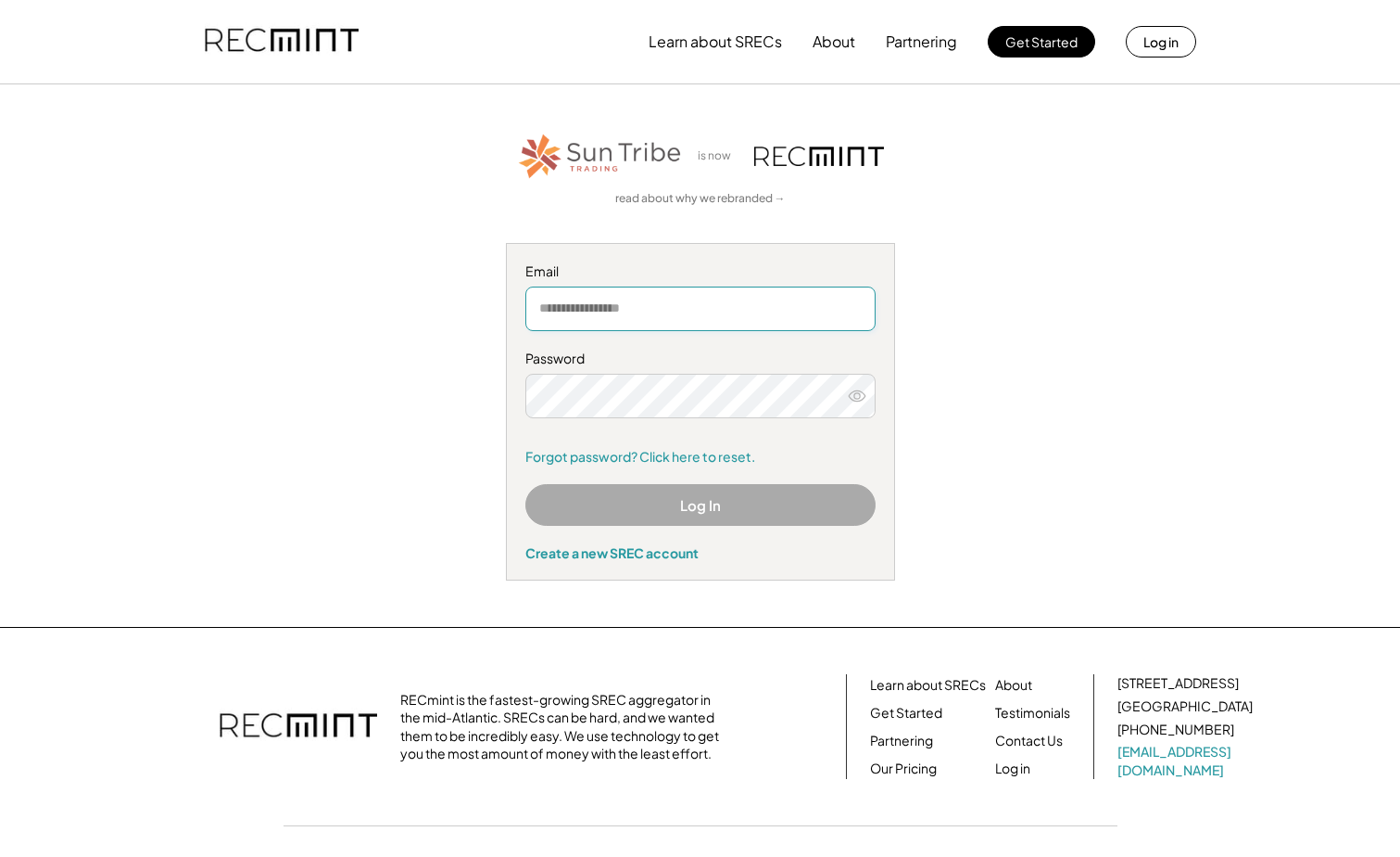
click at [677, 317] on input "email" at bounding box center [700, 309] width 350 height 45
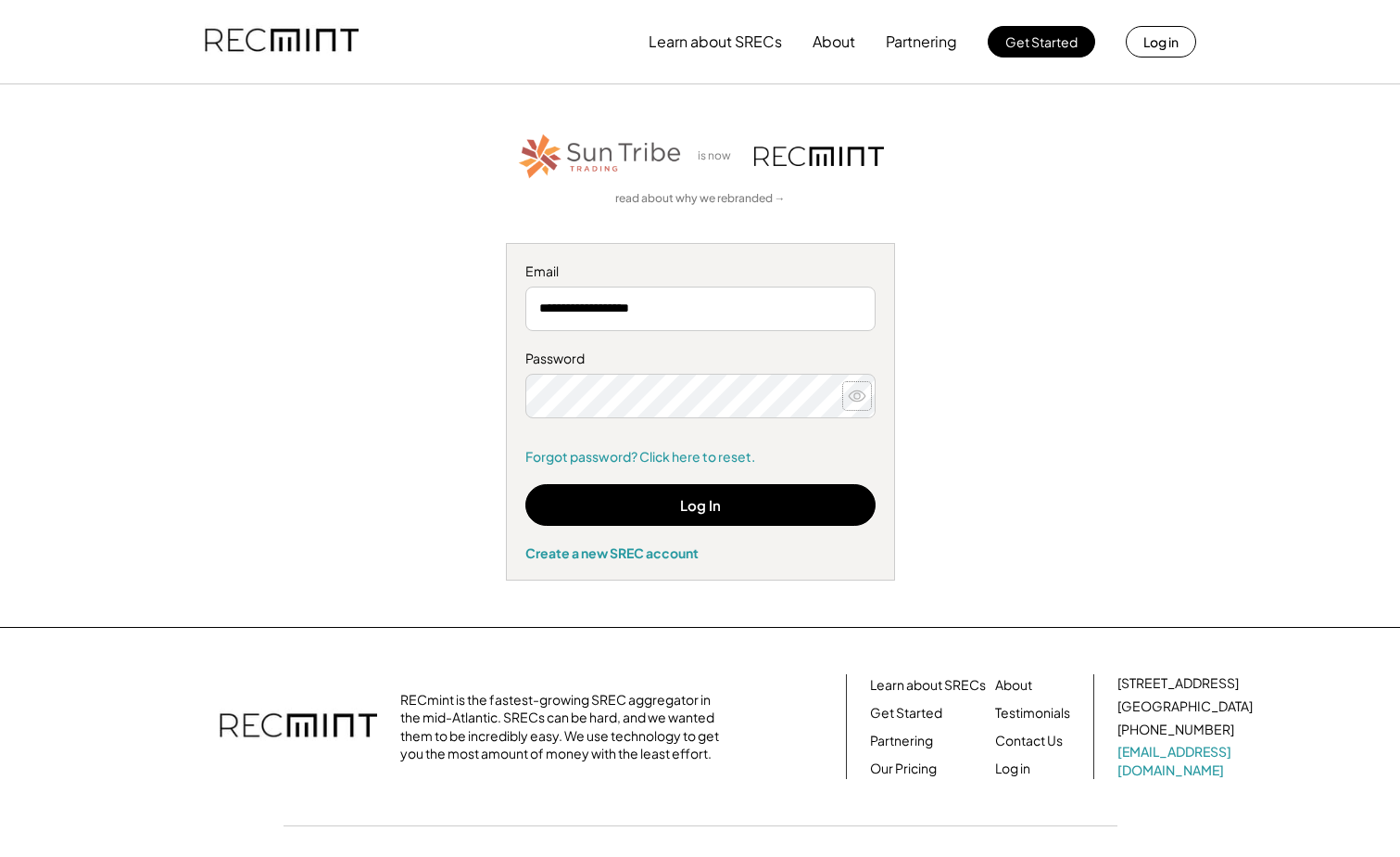
click at [855, 393] on use at bounding box center [857, 395] width 17 height 10
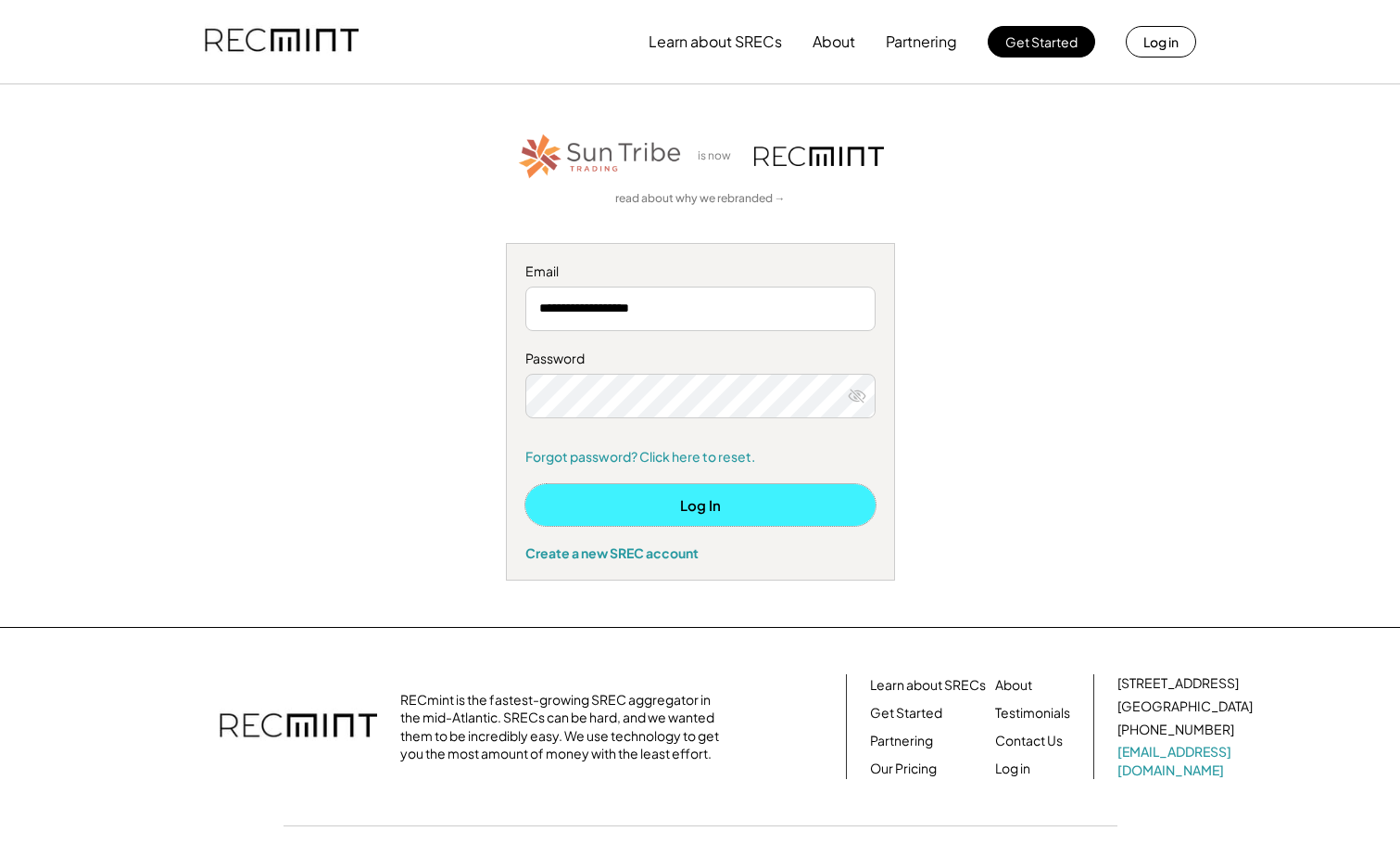
click at [674, 501] on button "Log In" at bounding box center [700, 505] width 350 height 42
type input "**********"
click at [701, 502] on button "Log In" at bounding box center [700, 505] width 350 height 42
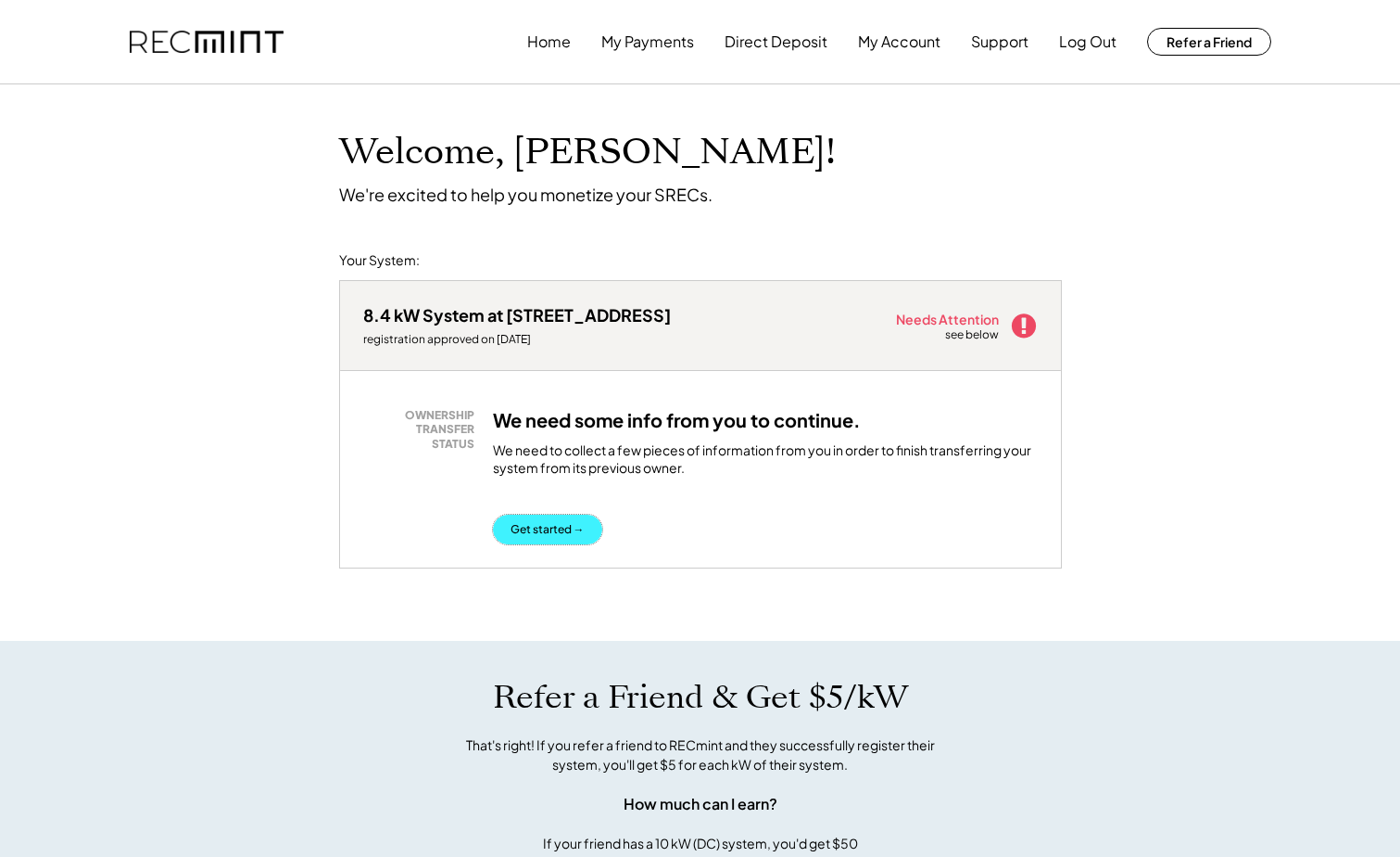
click at [555, 532] on button "Get started →" at bounding box center [547, 529] width 109 height 30
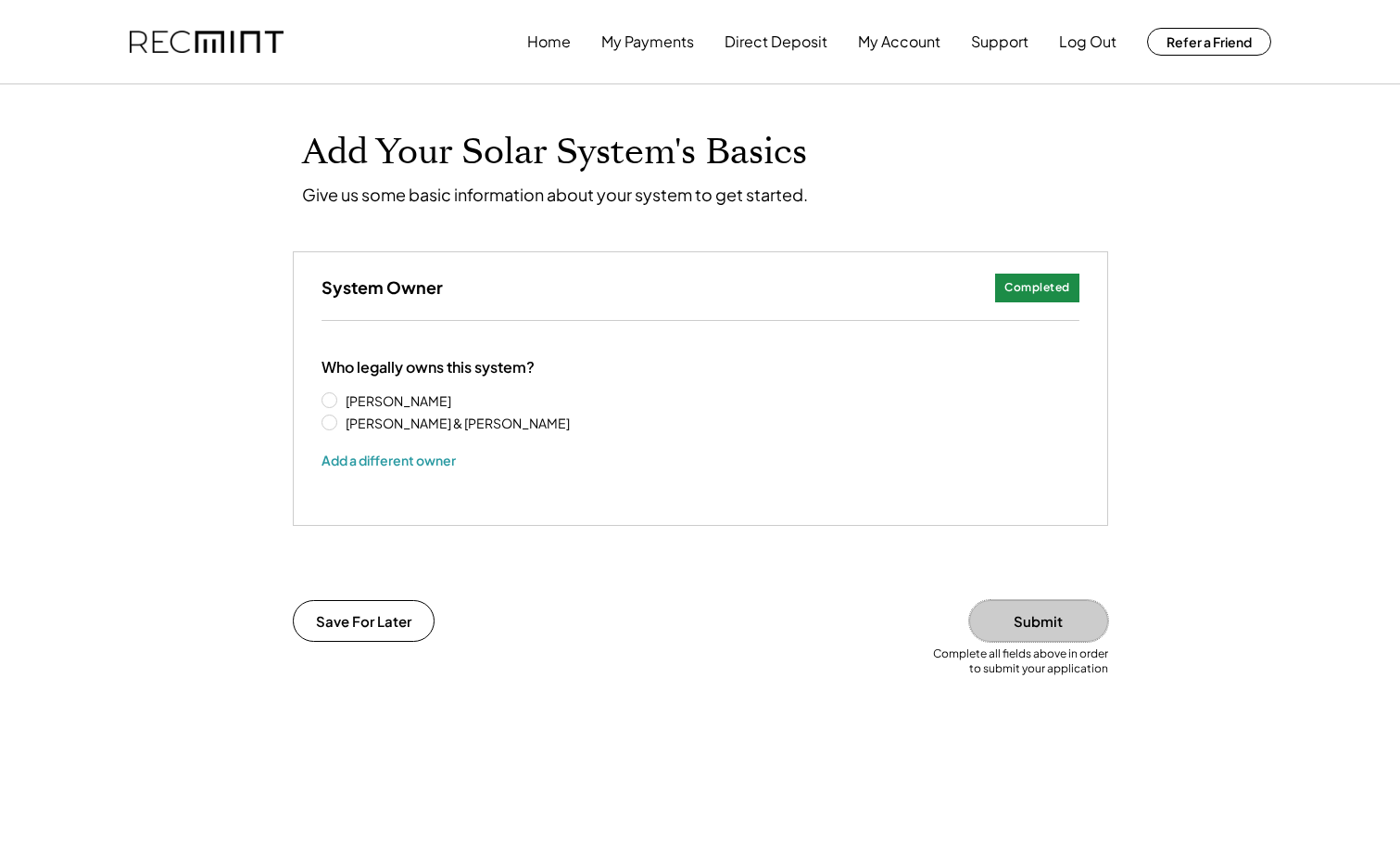
click at [1004, 626] on button "Submit" at bounding box center [1038, 621] width 139 height 42
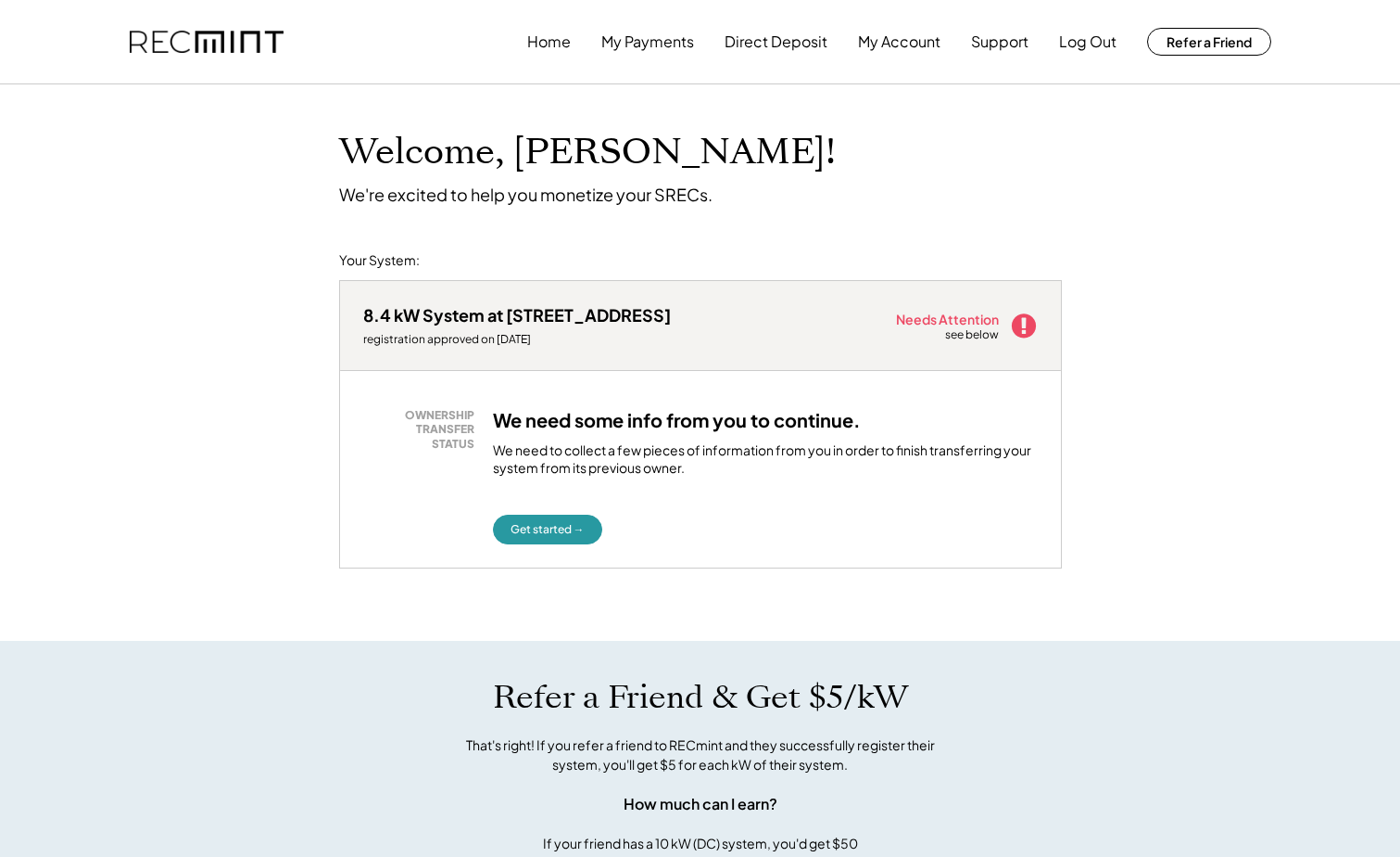
click at [444, 426] on div "OWNERSHIP TRANSFER STATUS" at bounding box center [423, 429] width 102 height 44
click at [538, 527] on button "Get started →" at bounding box center [547, 529] width 109 height 30
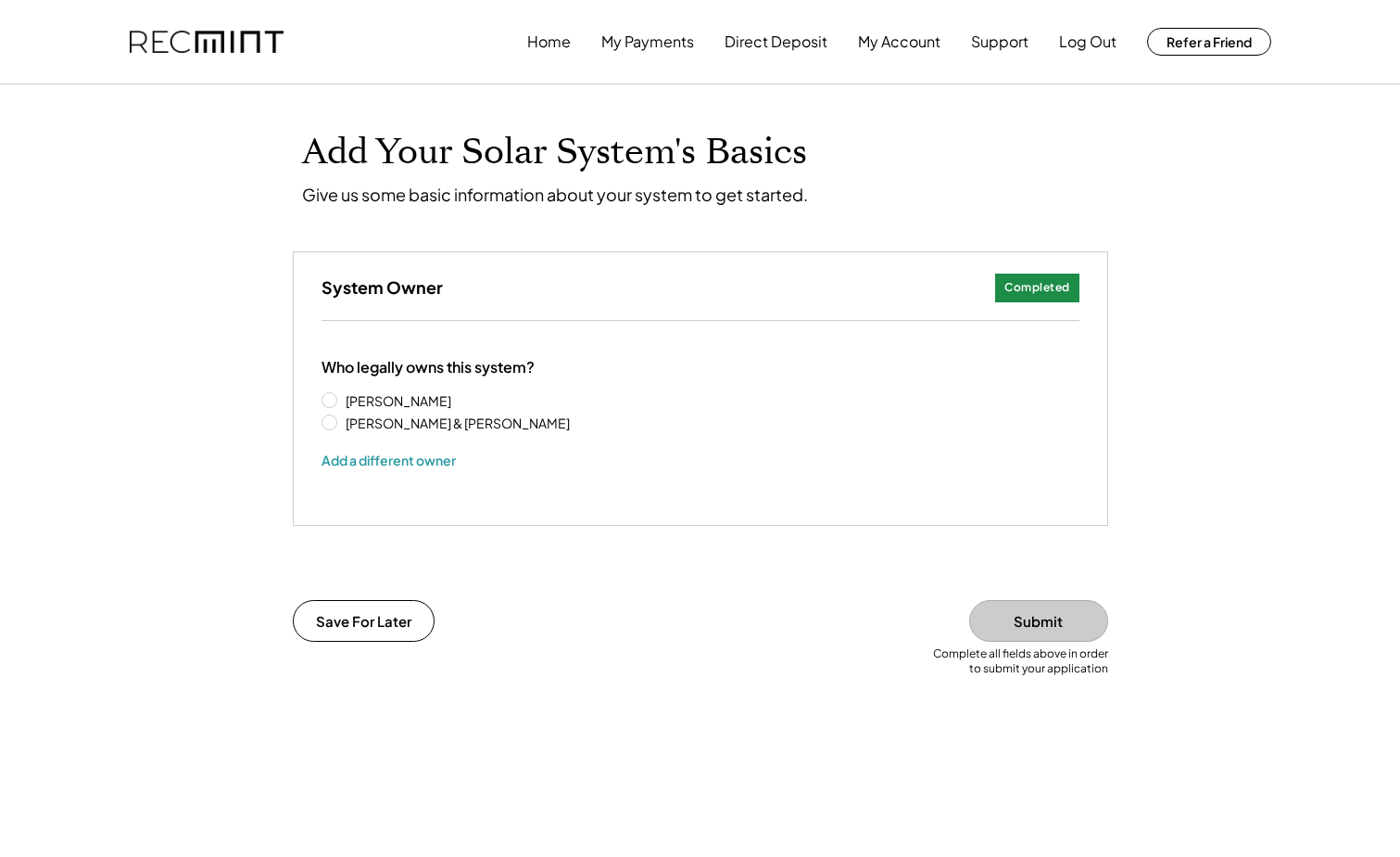
click at [1052, 286] on div "Completed" at bounding box center [1037, 288] width 66 height 16
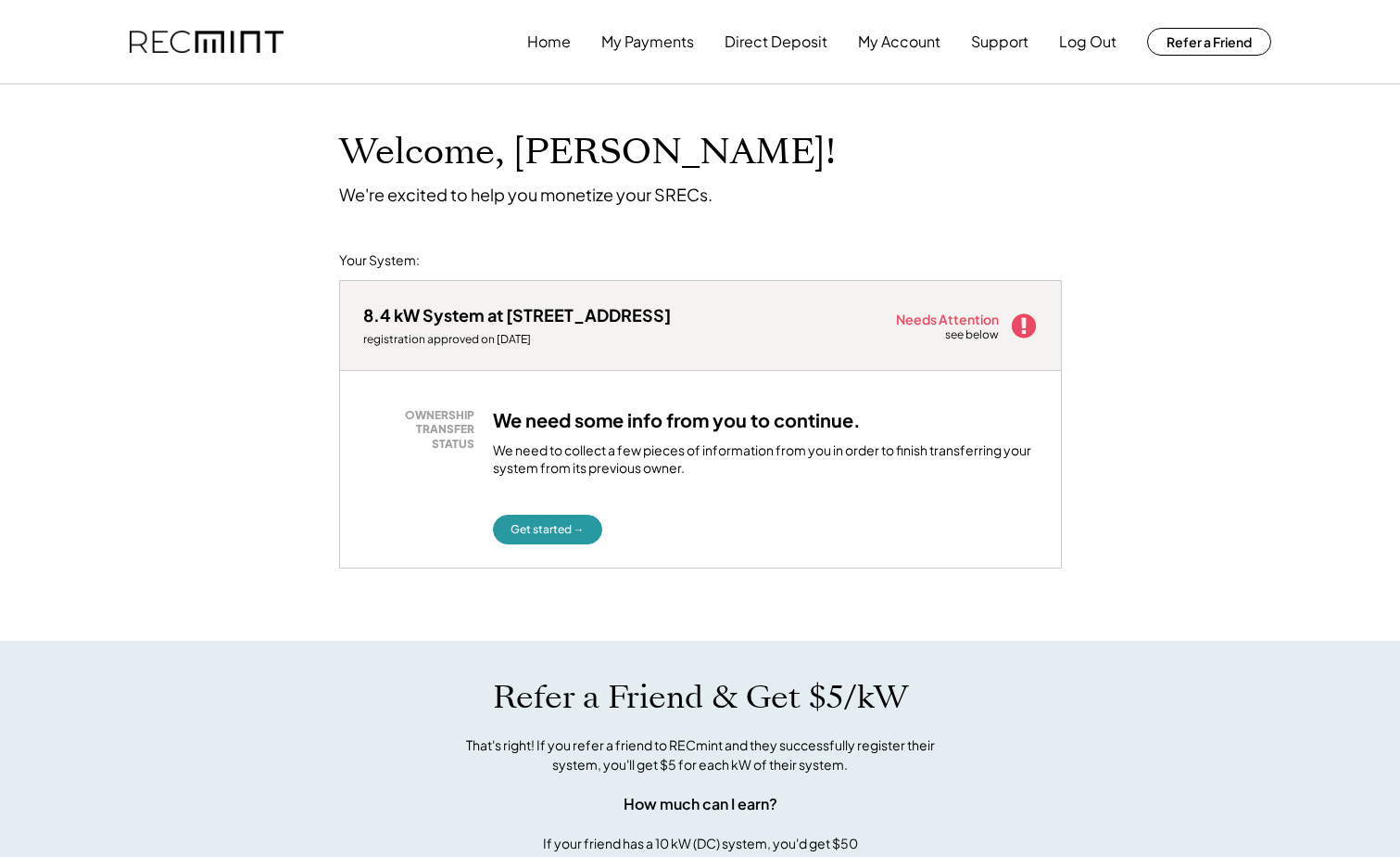
click at [1026, 325] on use at bounding box center [1023, 325] width 24 height 24
click at [894, 44] on button "My Account" at bounding box center [899, 42] width 83 height 37
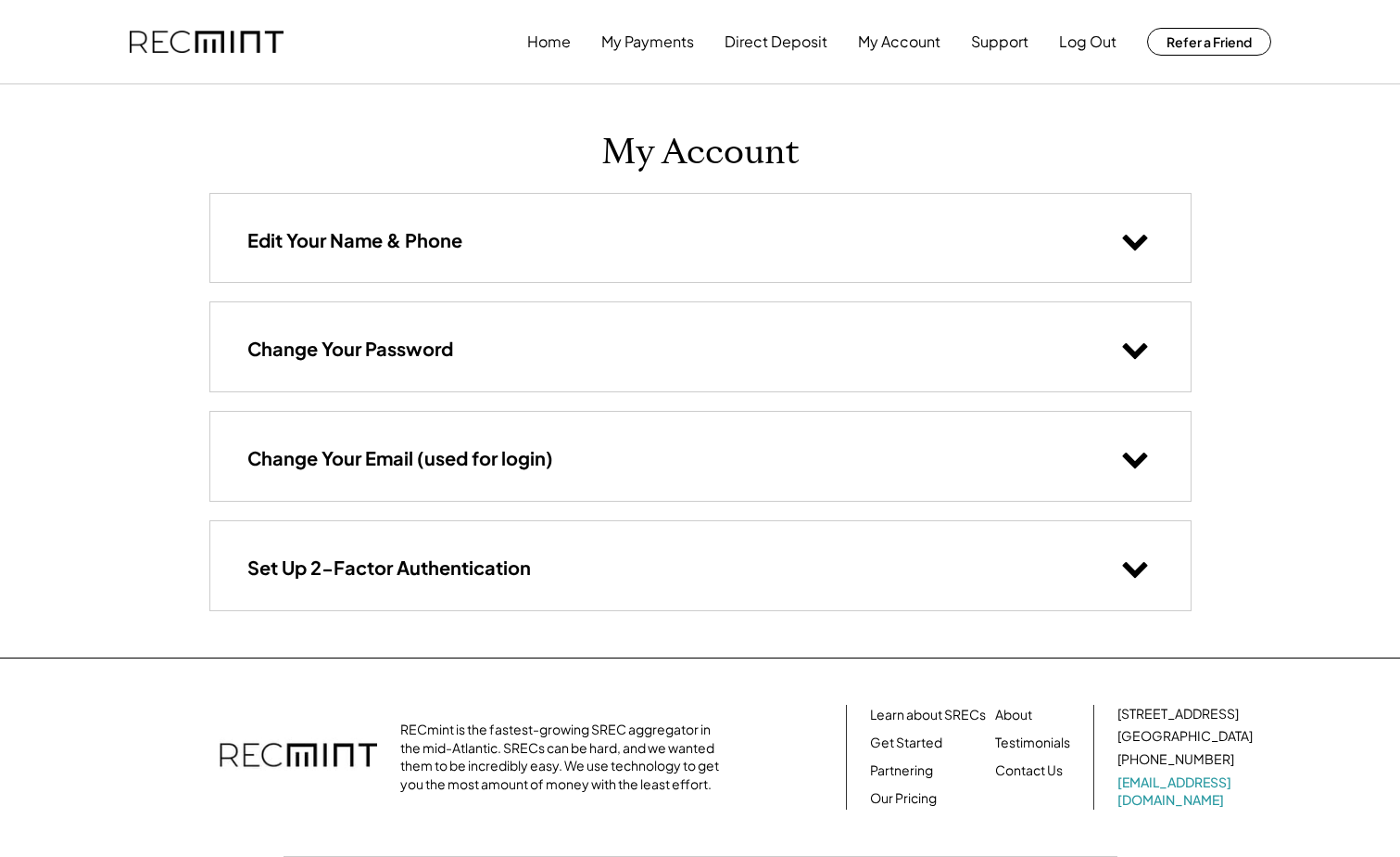
click at [1134, 245] on use at bounding box center [1135, 242] width 25 height 16
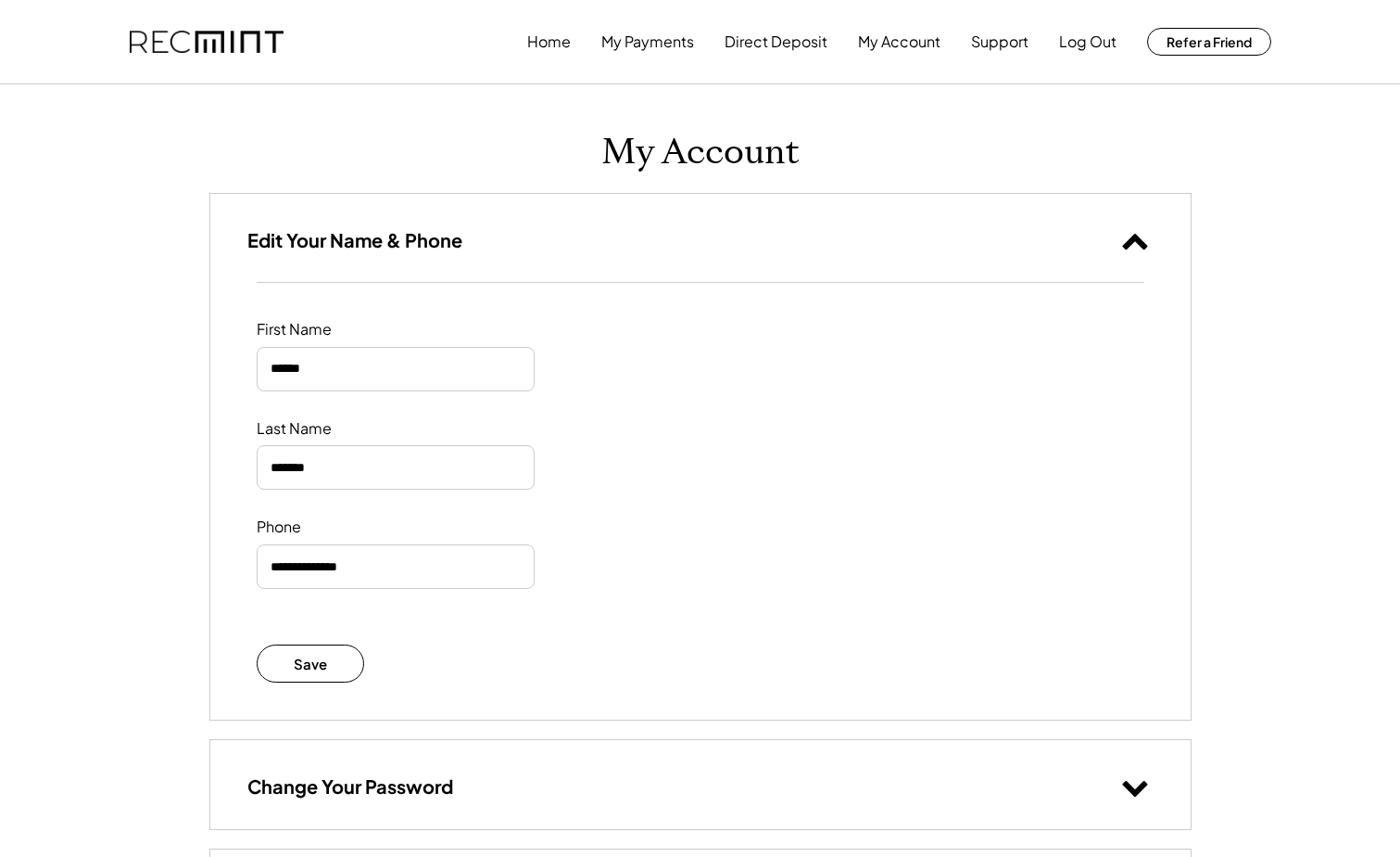
click at [1138, 246] on icon at bounding box center [1135, 240] width 28 height 28
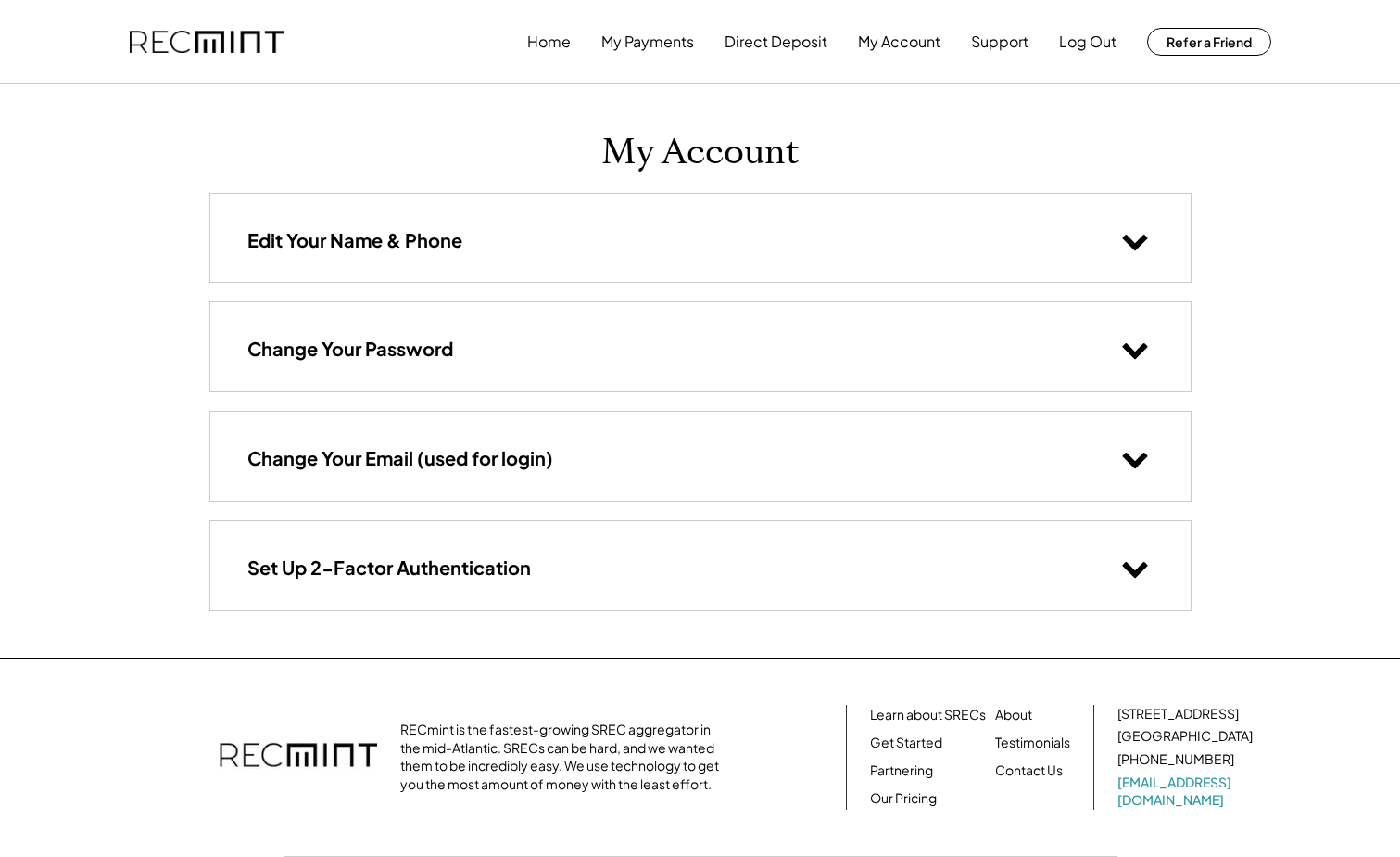
click at [1133, 350] on use at bounding box center [1135, 351] width 25 height 16
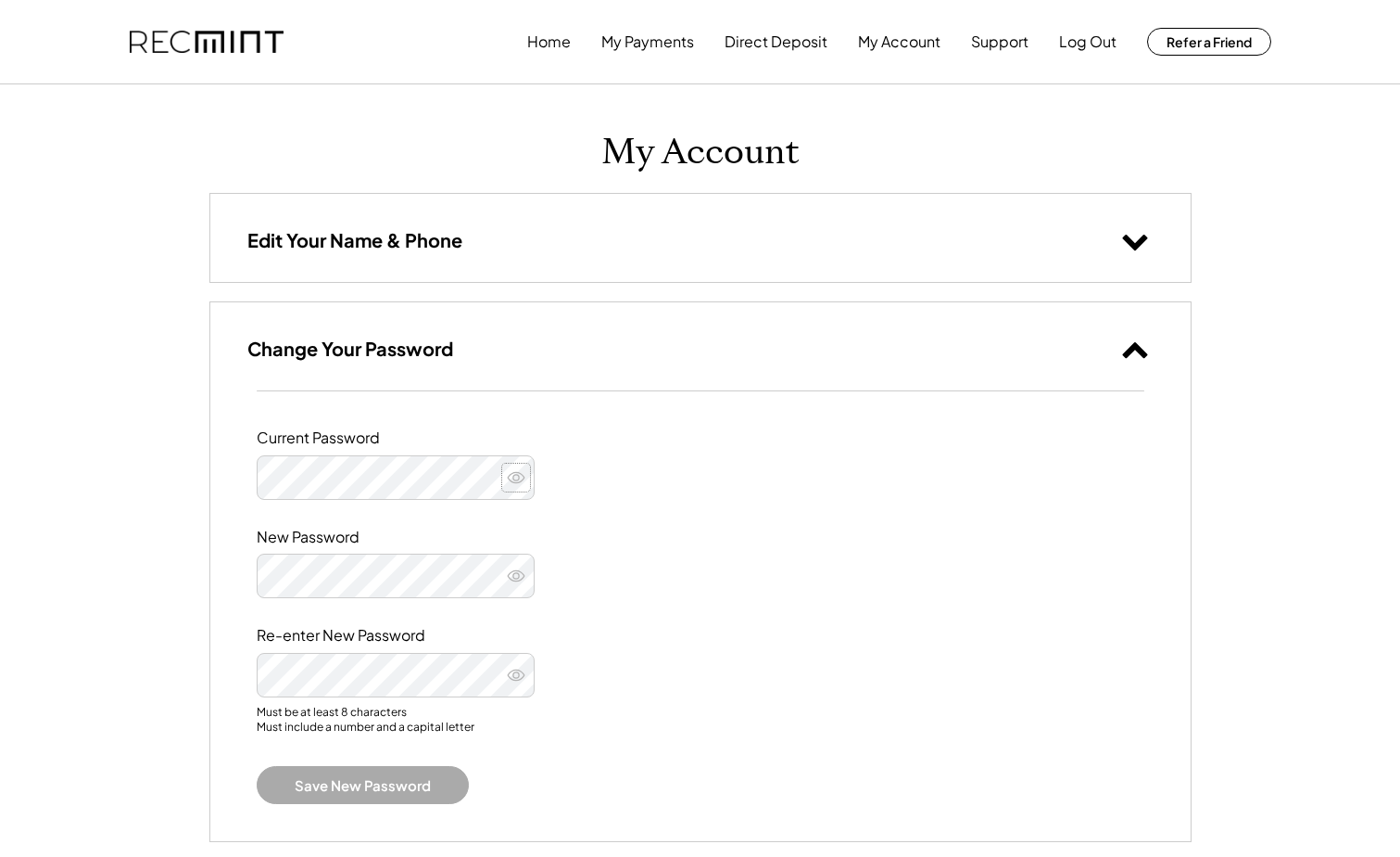
click at [518, 478] on use at bounding box center [515, 477] width 17 height 10
click at [1138, 349] on use at bounding box center [1135, 350] width 25 height 16
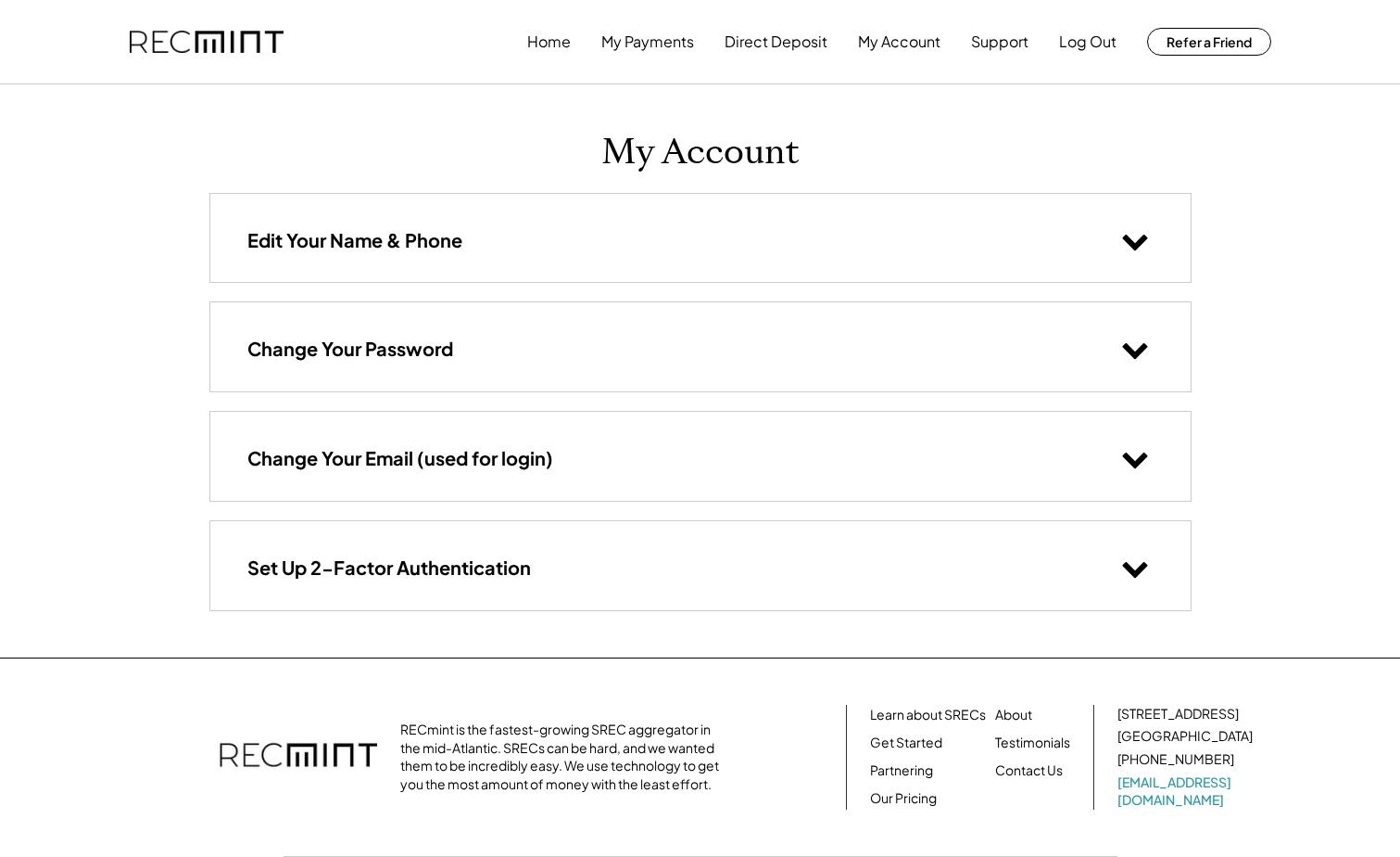
click at [1133, 464] on use at bounding box center [1135, 460] width 25 height 16
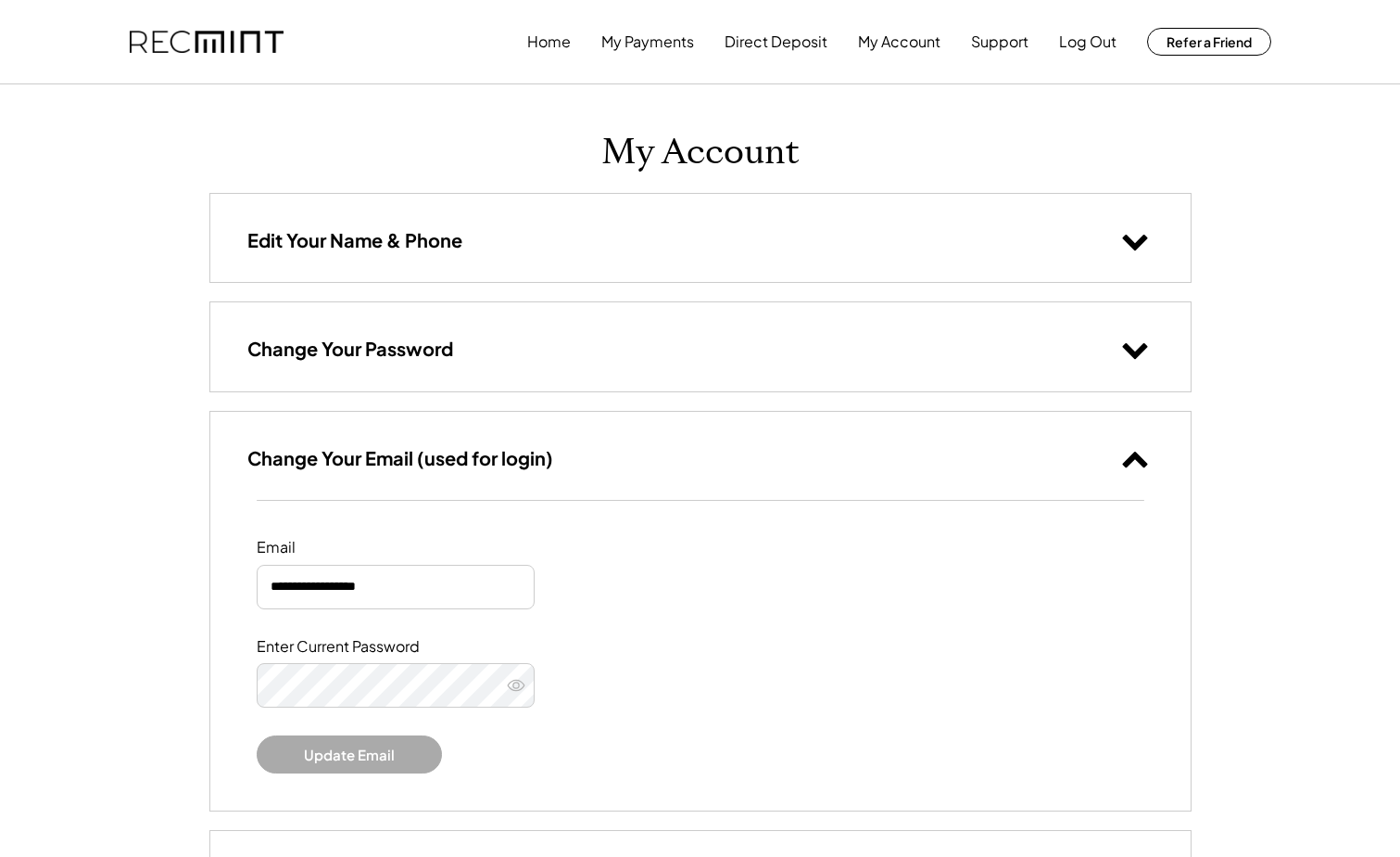
click at [1133, 464] on icon at bounding box center [1135, 458] width 28 height 28
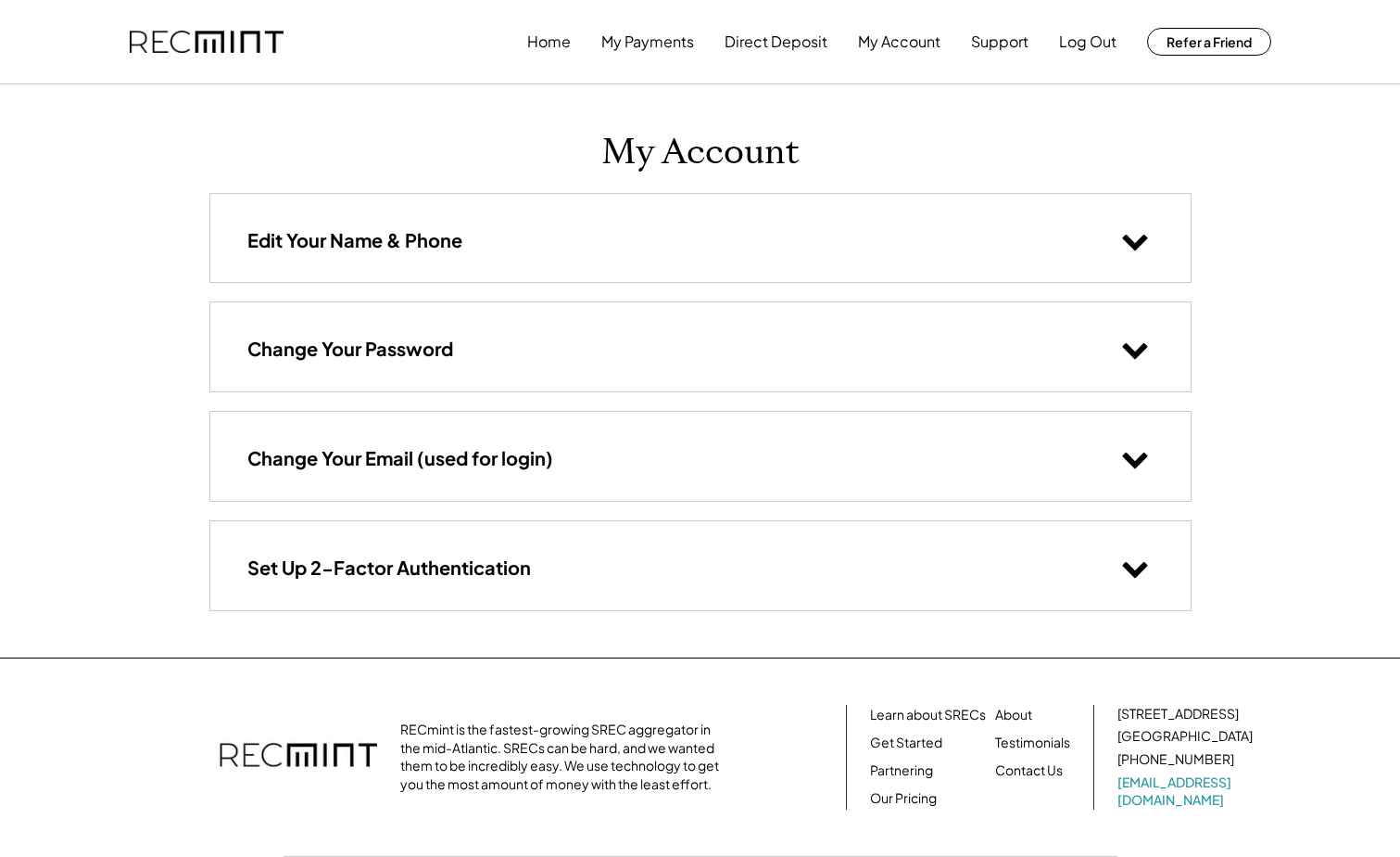
click at [1131, 573] on use at bounding box center [1135, 570] width 25 height 16
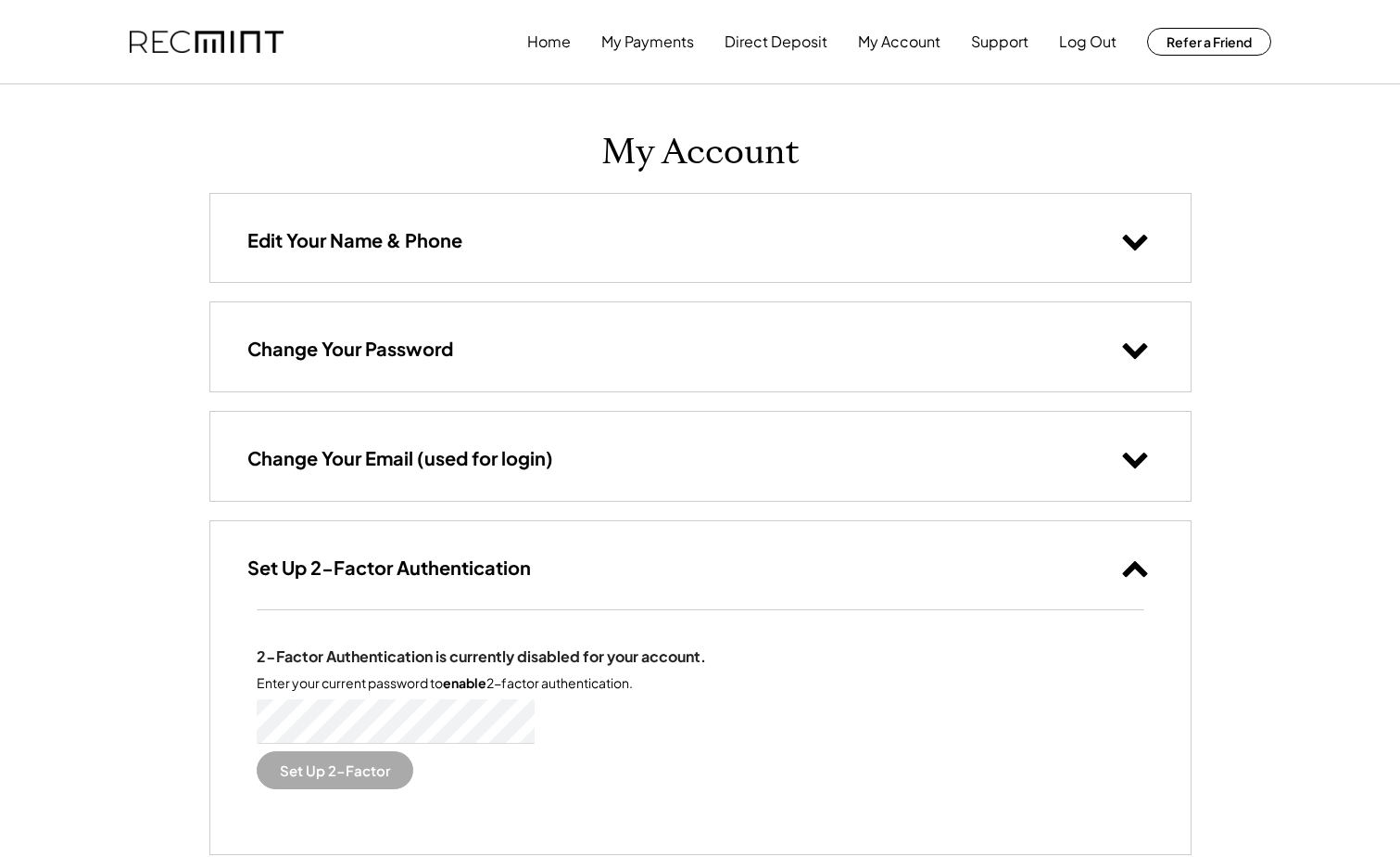
click at [1131, 573] on icon at bounding box center [1135, 567] width 28 height 28
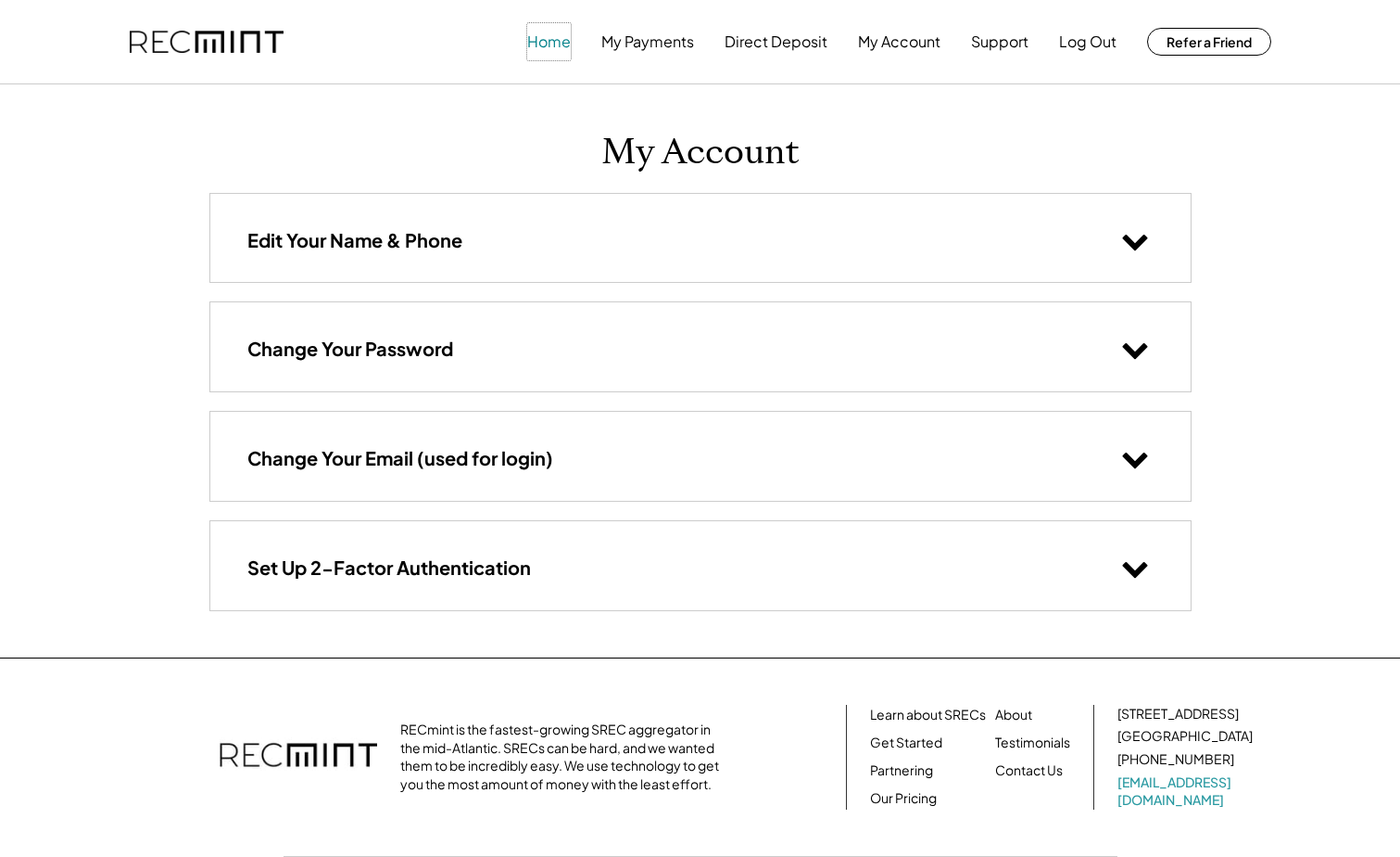
click at [549, 43] on button "Home" at bounding box center [548, 42] width 44 height 37
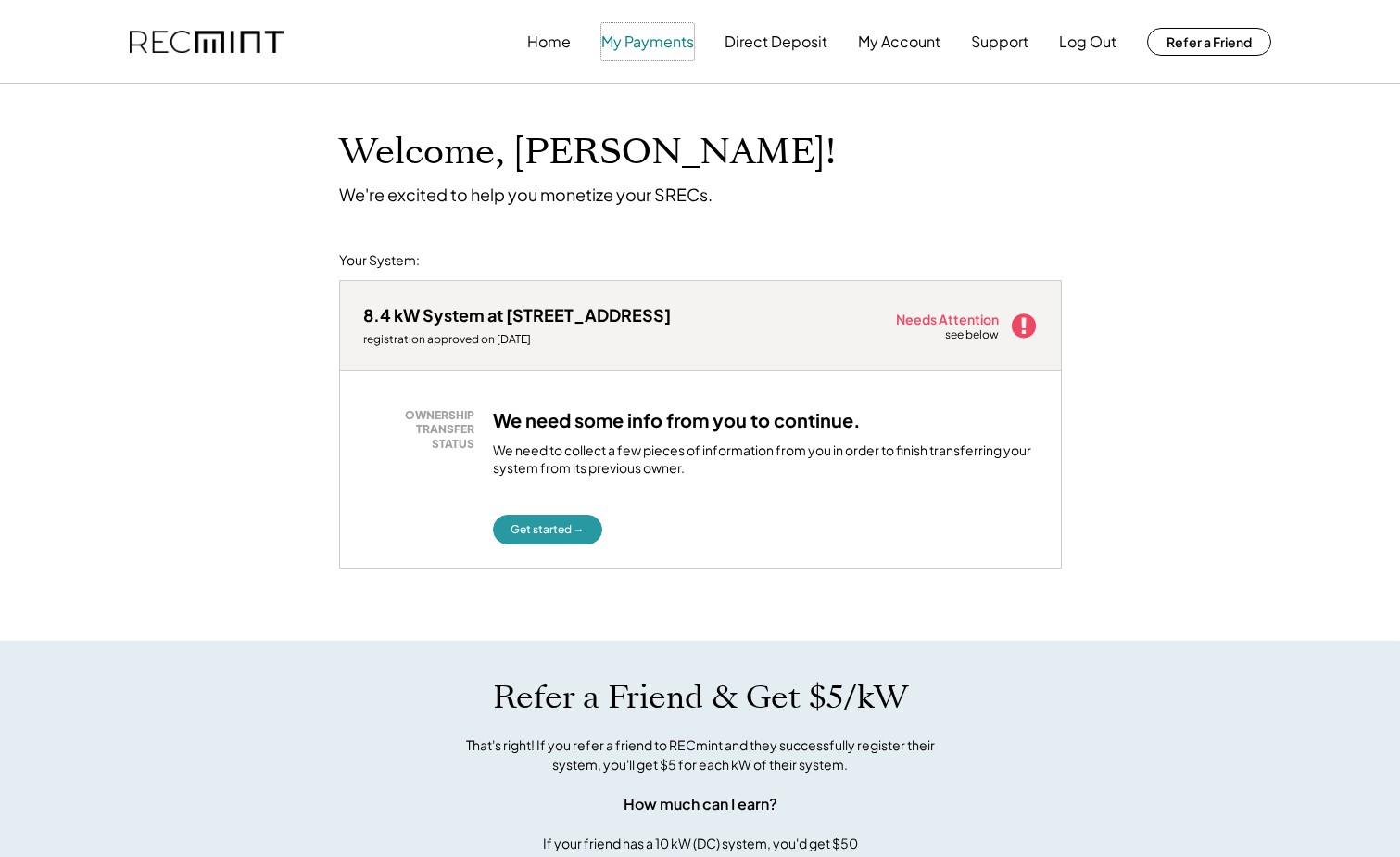
click at [660, 50] on button "My Payments" at bounding box center [648, 42] width 92 height 37
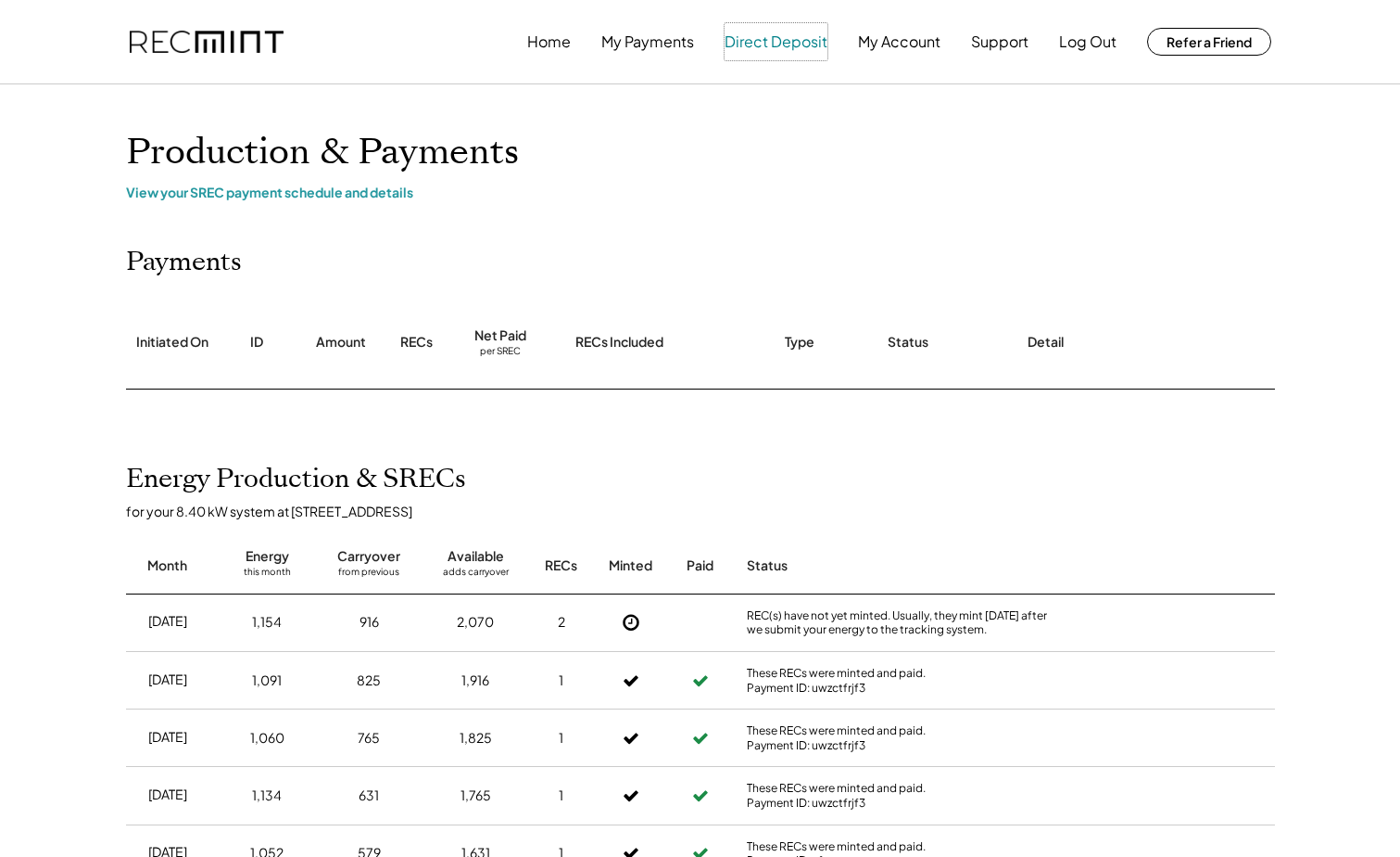
click at [756, 50] on button "Direct Deposit" at bounding box center [776, 42] width 103 height 37
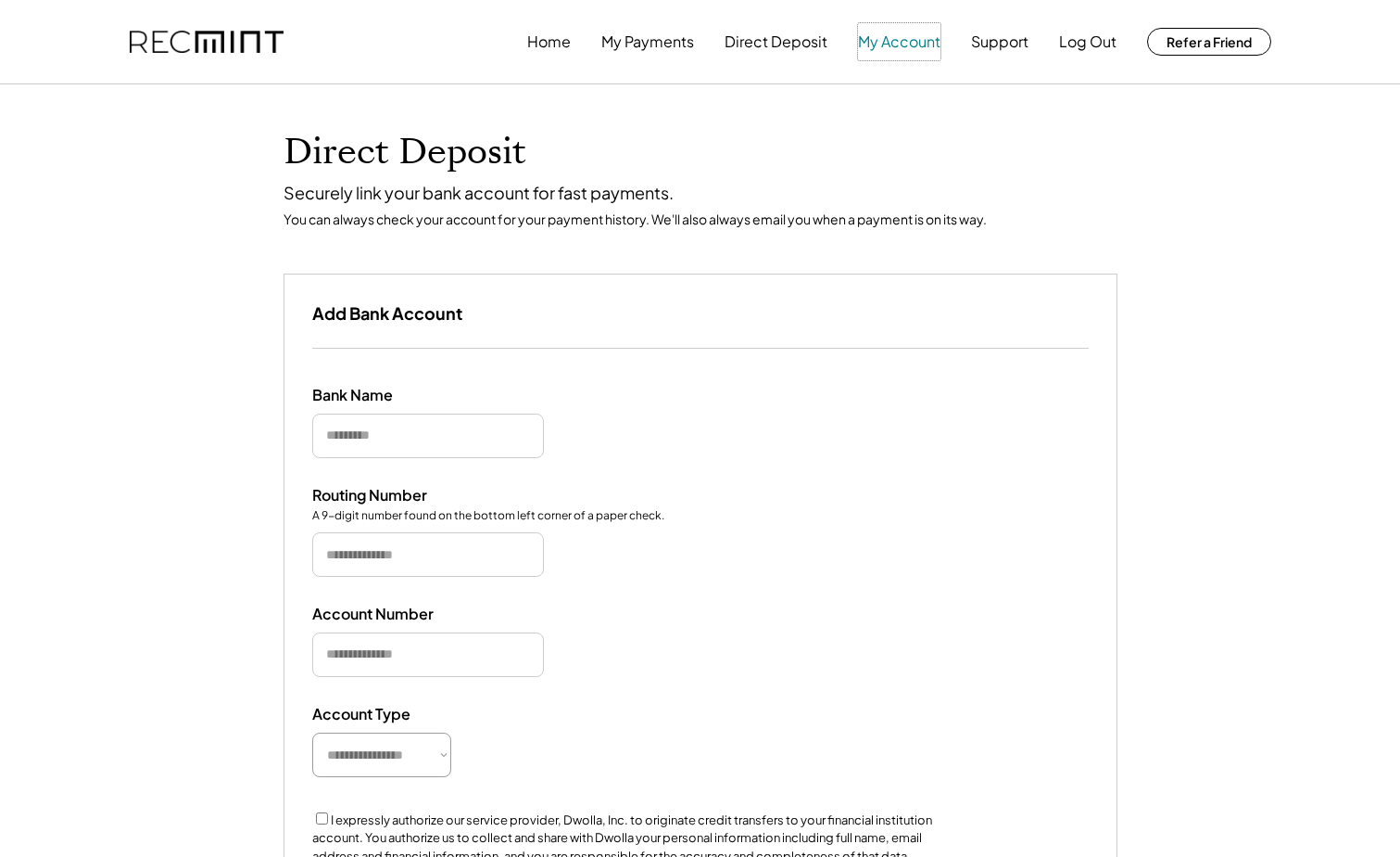
click at [892, 41] on button "My Account" at bounding box center [899, 42] width 83 height 37
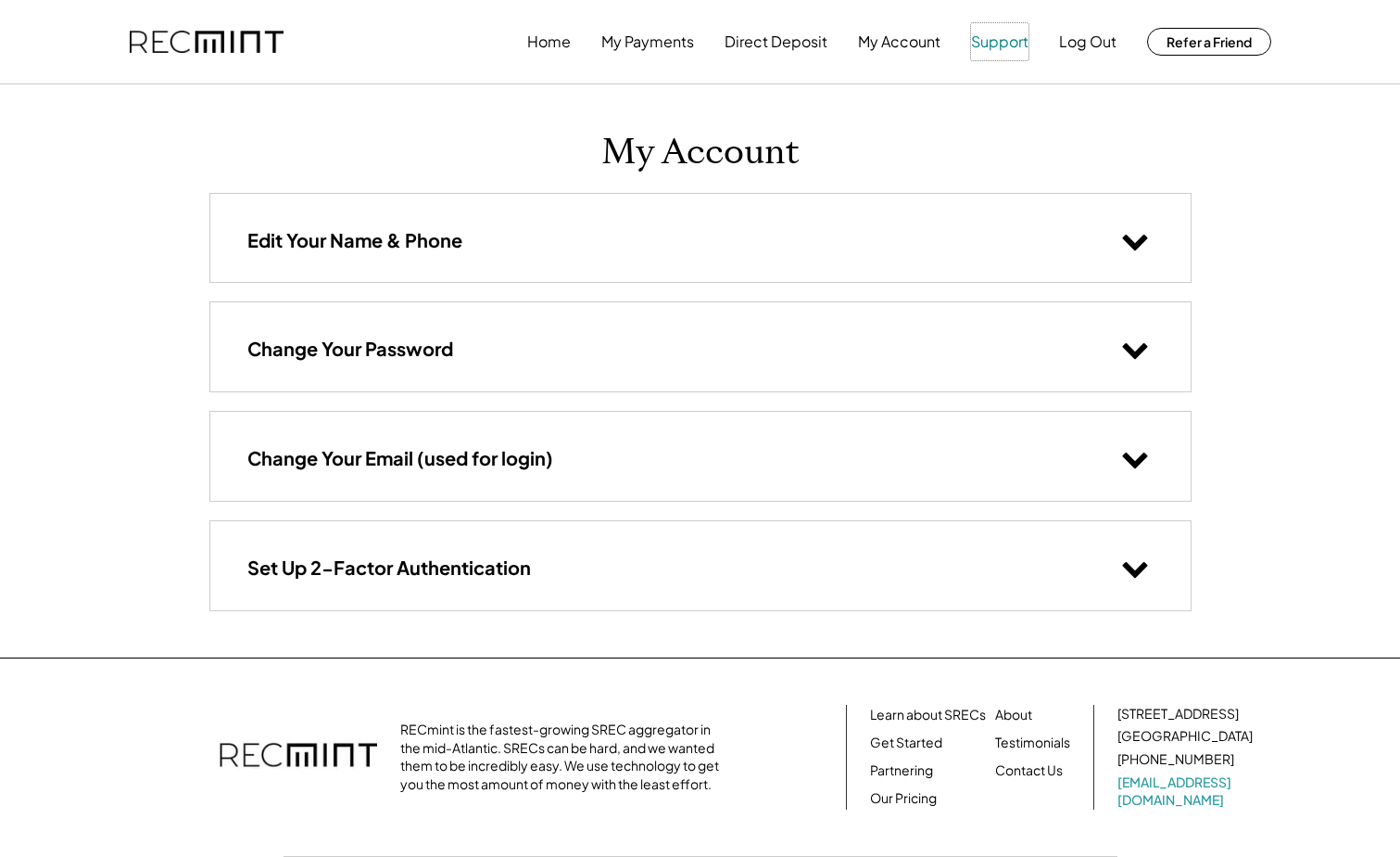
click at [1000, 41] on button "Support" at bounding box center [999, 42] width 57 height 37
